Goal: Information Seeking & Learning: Learn about a topic

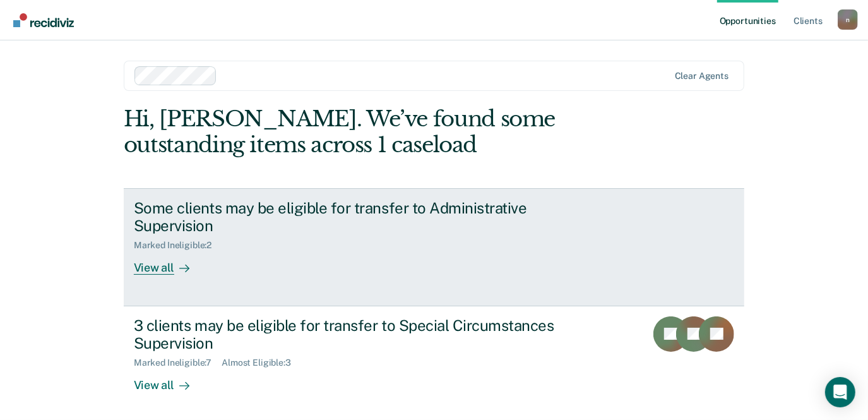
click at [174, 270] on div at bounding box center [181, 268] width 15 height 15
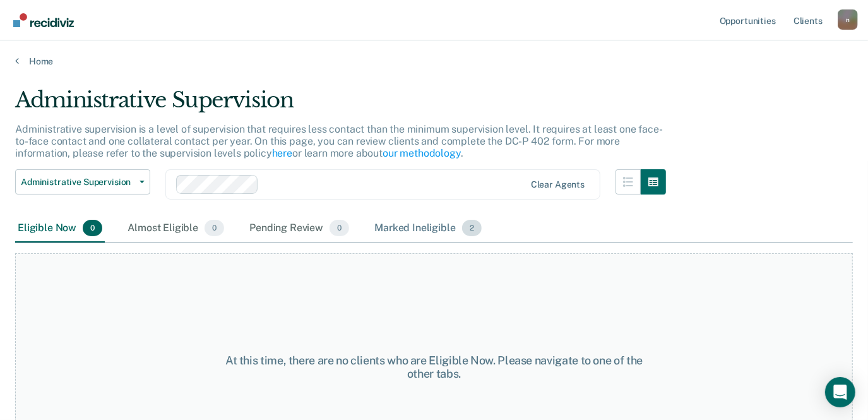
click at [428, 227] on div "Marked Ineligible 2" at bounding box center [428, 229] width 112 height 28
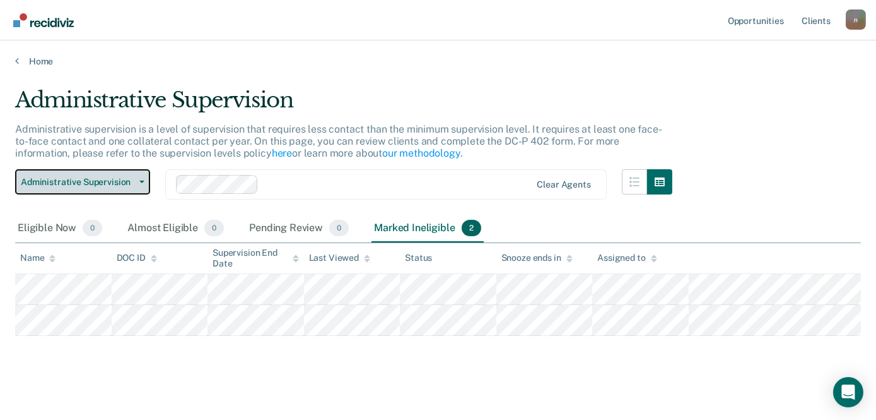
click at [144, 180] on button "Administrative Supervision" at bounding box center [82, 181] width 135 height 25
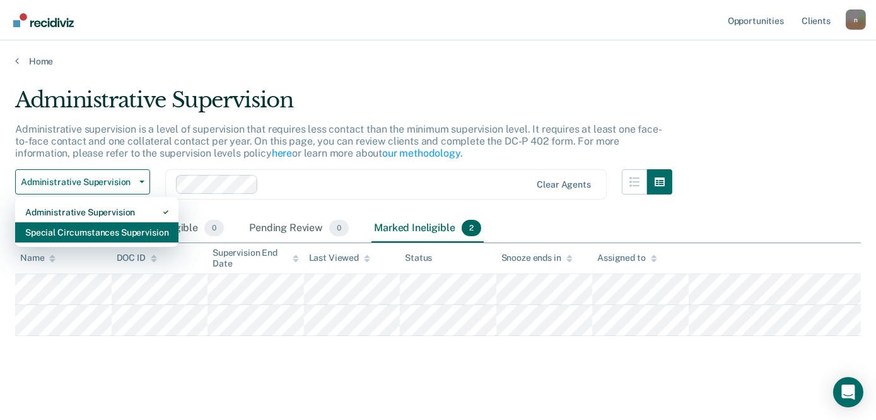
click at [112, 232] on div "Special Circumstances Supervision" at bounding box center [96, 232] width 143 height 20
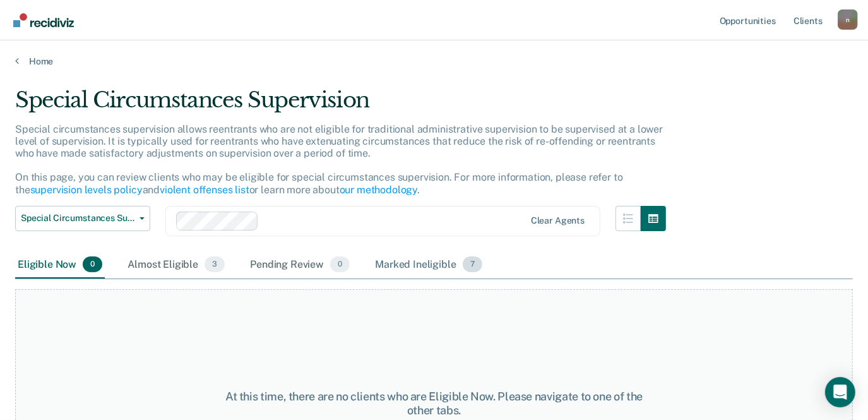
click at [464, 268] on span "7" at bounding box center [473, 264] width 20 height 16
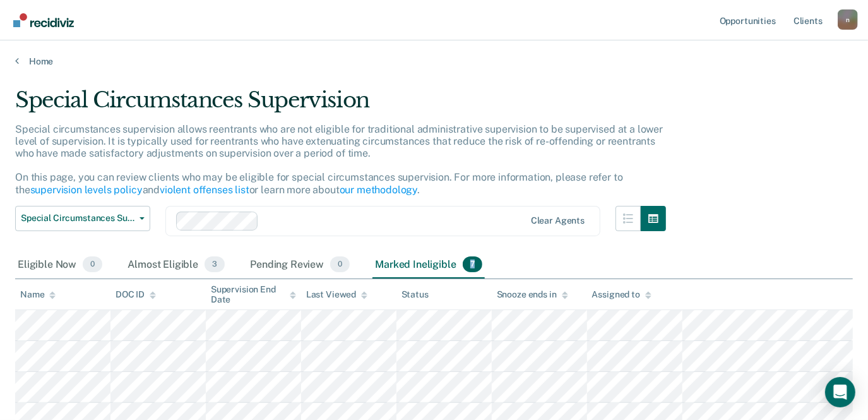
click at [464, 268] on span "7" at bounding box center [473, 264] width 20 height 16
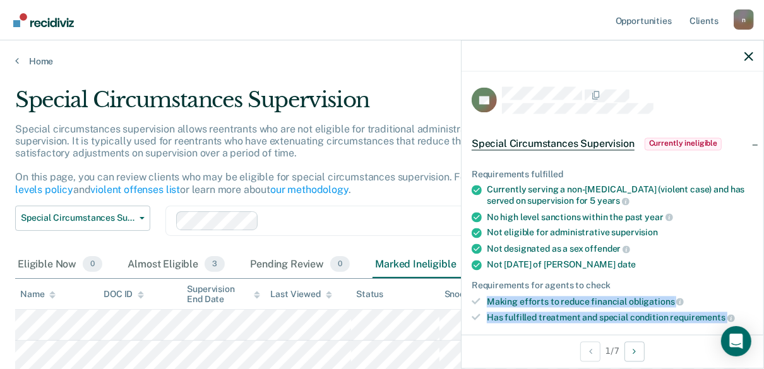
drag, startPoint x: 490, startPoint y: 298, endPoint x: 738, endPoint y: 309, distance: 248.2
click at [738, 309] on ul "Requirements fulfilled Currently serving a non-[MEDICAL_DATA] (violent case) an…" at bounding box center [611, 246] width 281 height 154
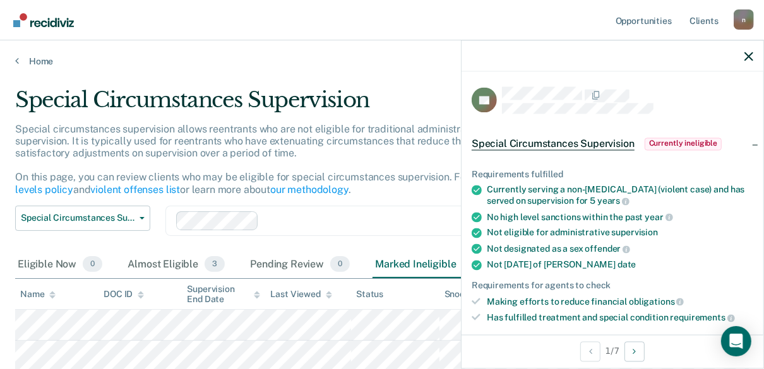
click at [738, 312] on div "Has fulfilled treatment and special condition requirements" at bounding box center [620, 317] width 266 height 11
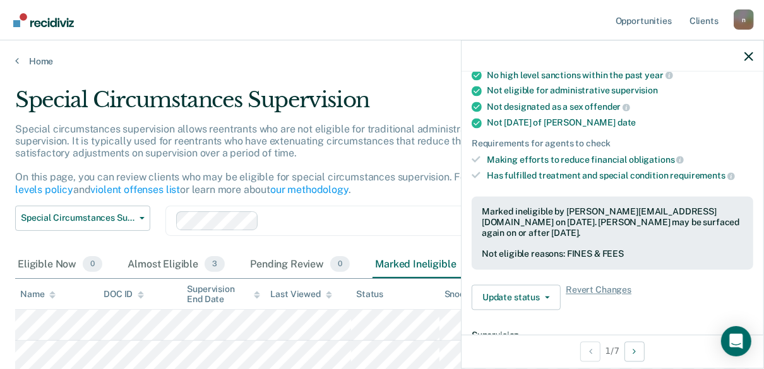
scroll to position [162, 0]
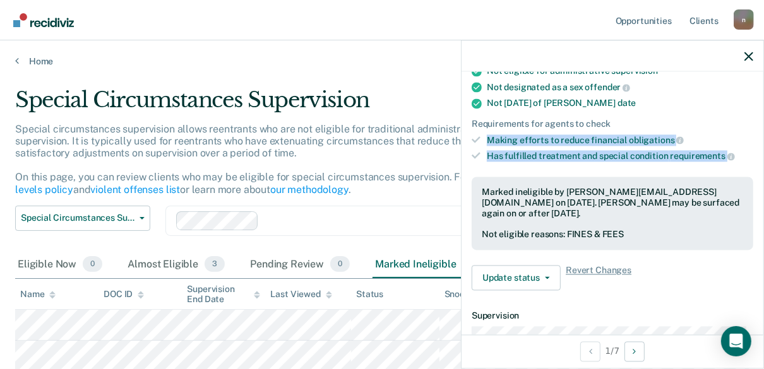
drag, startPoint x: 485, startPoint y: 134, endPoint x: 723, endPoint y: 156, distance: 238.9
click at [723, 156] on ul "Requirements fulfilled Currently serving a non-[MEDICAL_DATA] (violent case) an…" at bounding box center [611, 85] width 281 height 154
copy ul "Making efforts to reduce financial obligations Has fulfilled treatment and spec…"
